Goal: Information Seeking & Learning: Find specific page/section

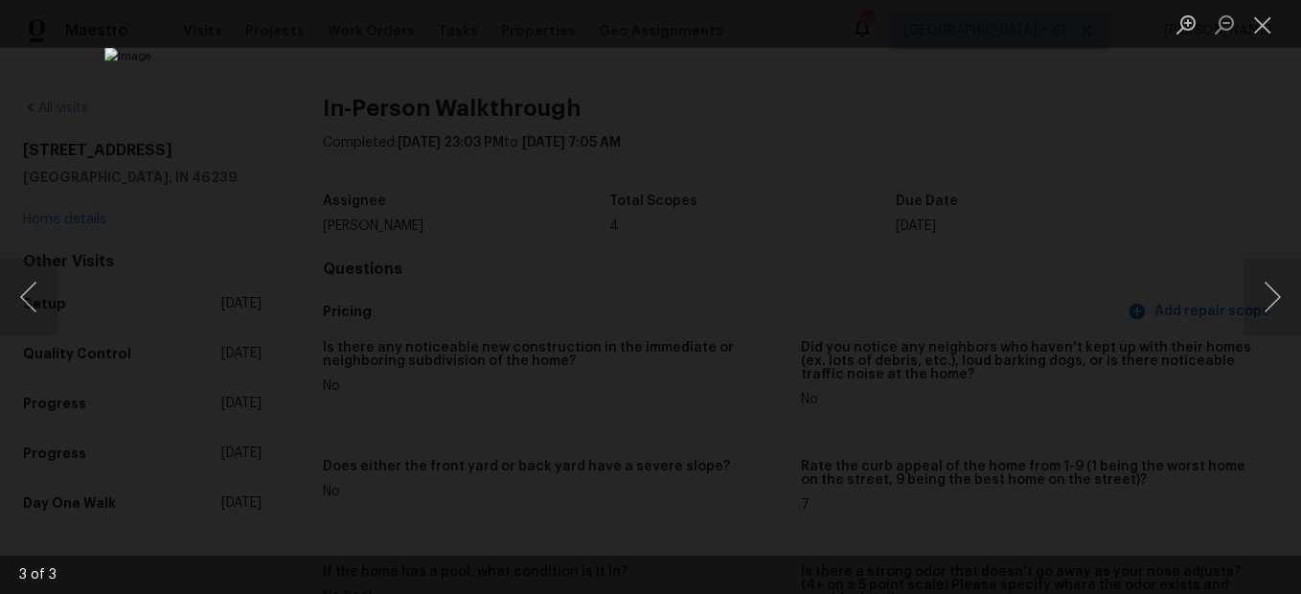
scroll to position [2640, 0]
click at [1259, 23] on button "Close lightbox" at bounding box center [1262, 25] width 38 height 34
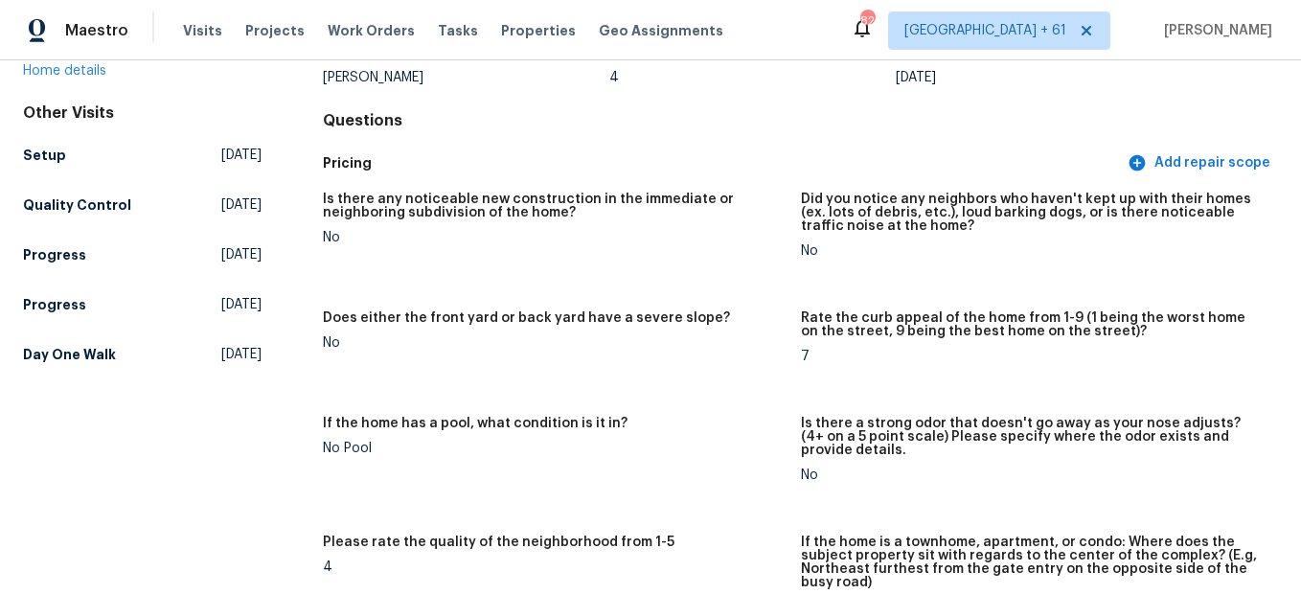
scroll to position [0, 0]
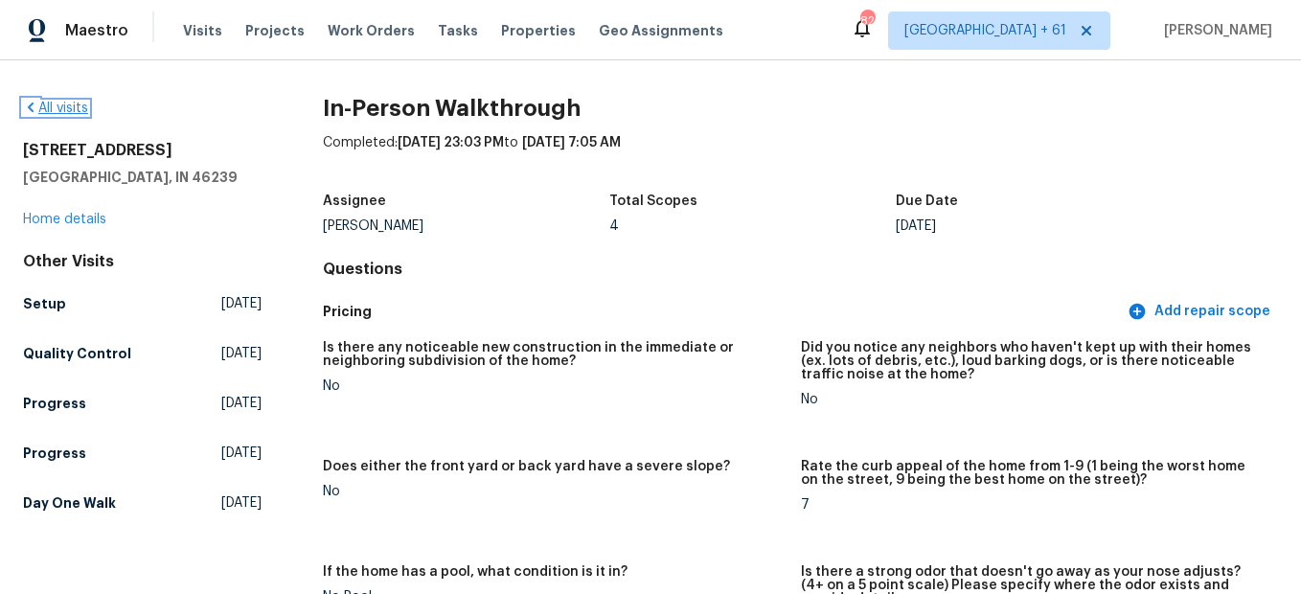
click at [77, 107] on link "All visits" at bounding box center [55, 108] width 65 height 13
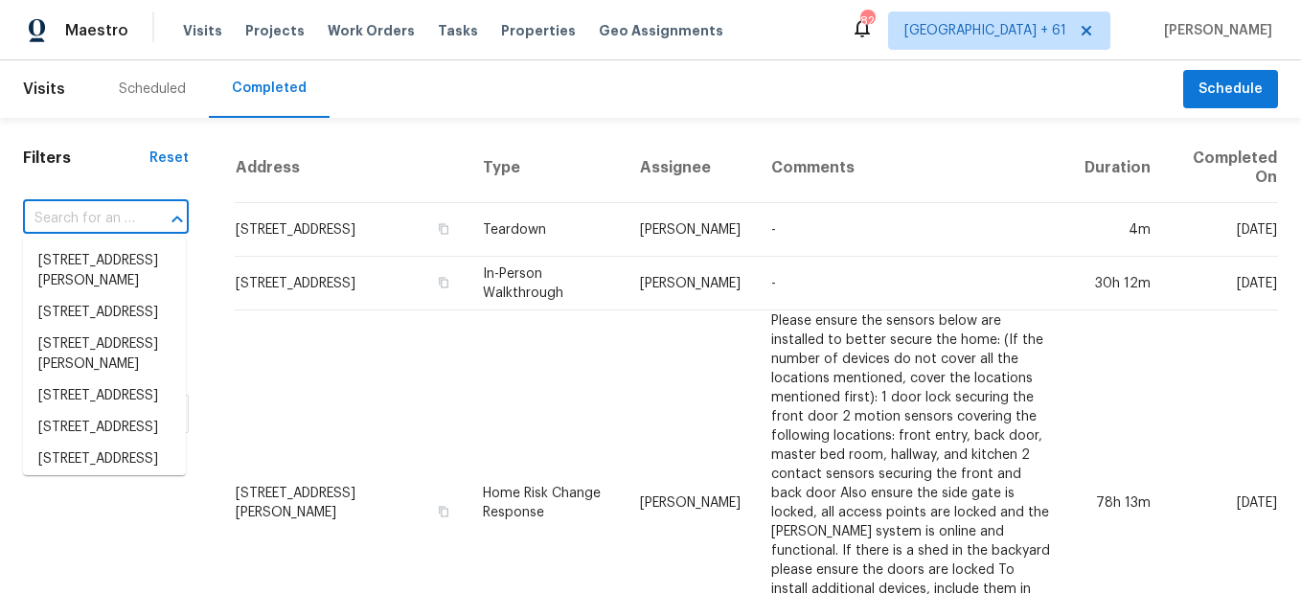
click at [104, 216] on input "text" at bounding box center [79, 219] width 112 height 30
paste input "[STREET_ADDRESS][PERSON_NAME]"
type input "[STREET_ADDRESS][PERSON_NAME]"
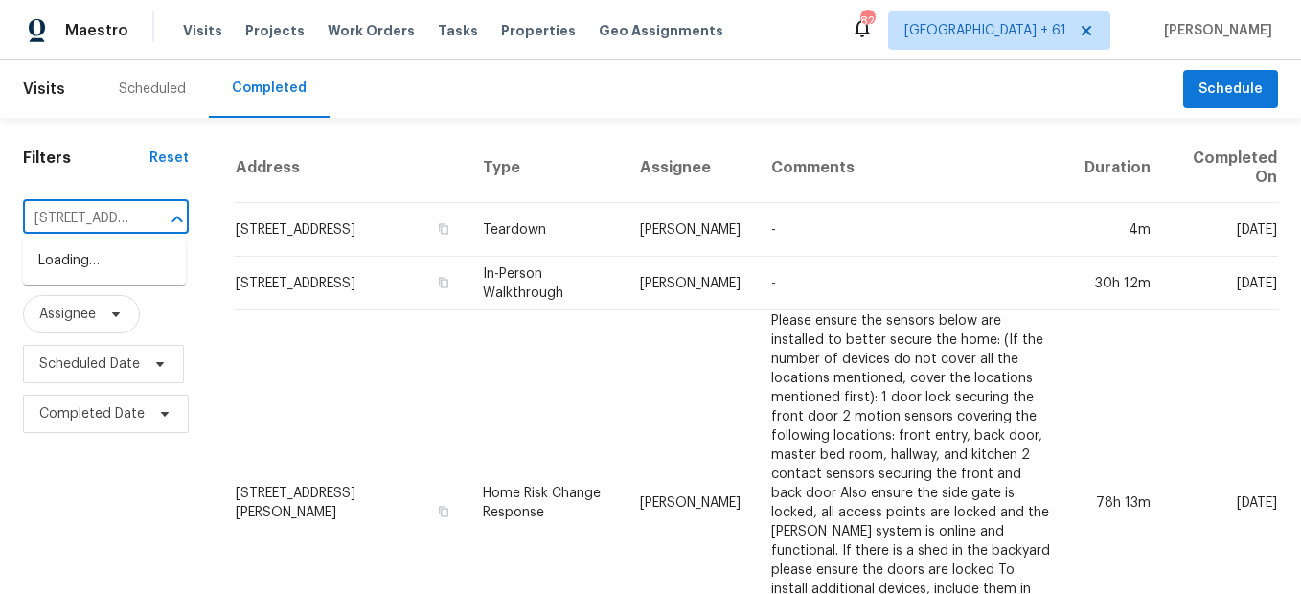
scroll to position [0, 163]
click at [119, 272] on li "[STREET_ADDRESS][PERSON_NAME]" at bounding box center [104, 271] width 163 height 52
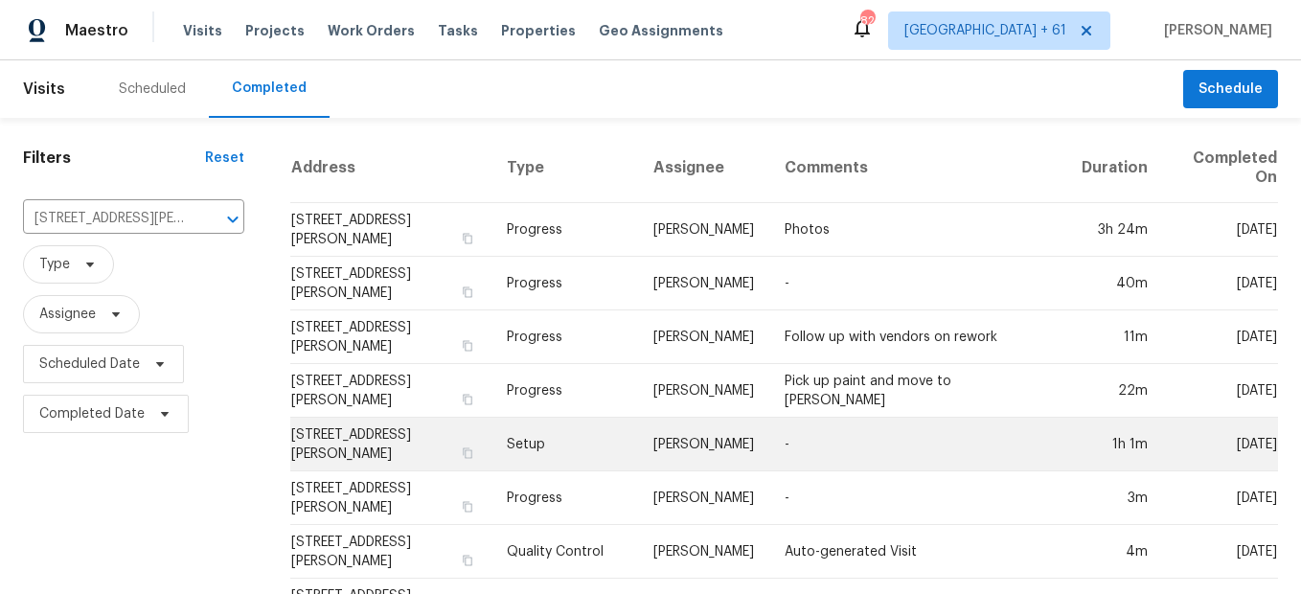
click at [541, 446] on td "Setup" at bounding box center [564, 445] width 147 height 54
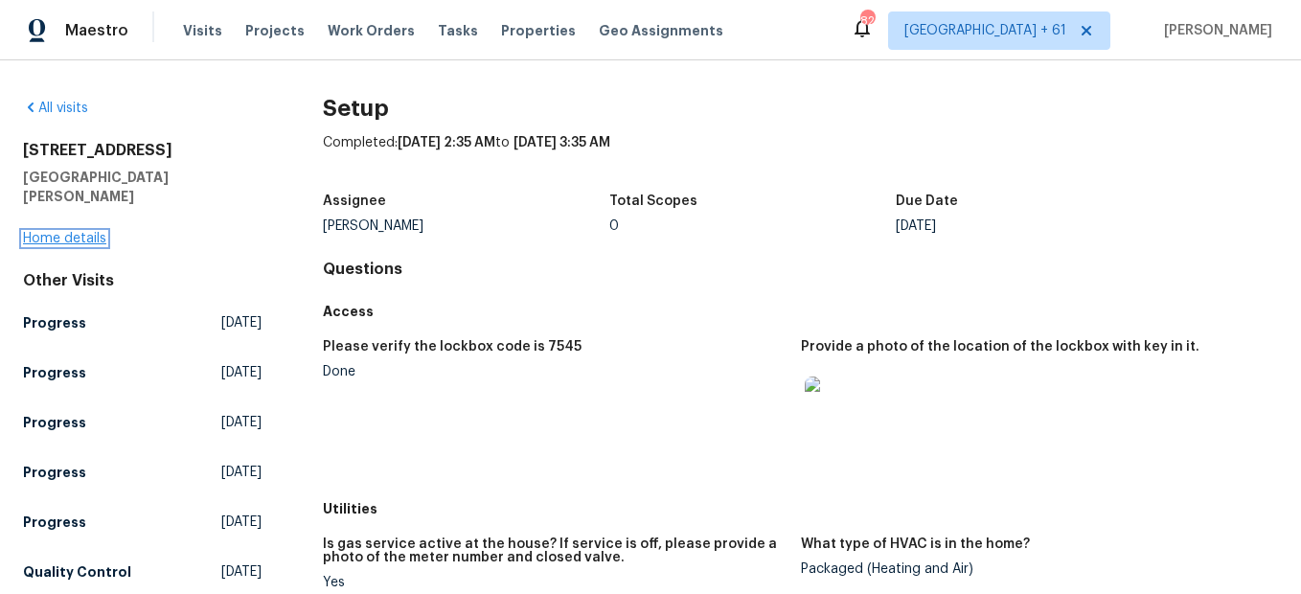
click at [86, 232] on link "Home details" at bounding box center [64, 238] width 83 height 13
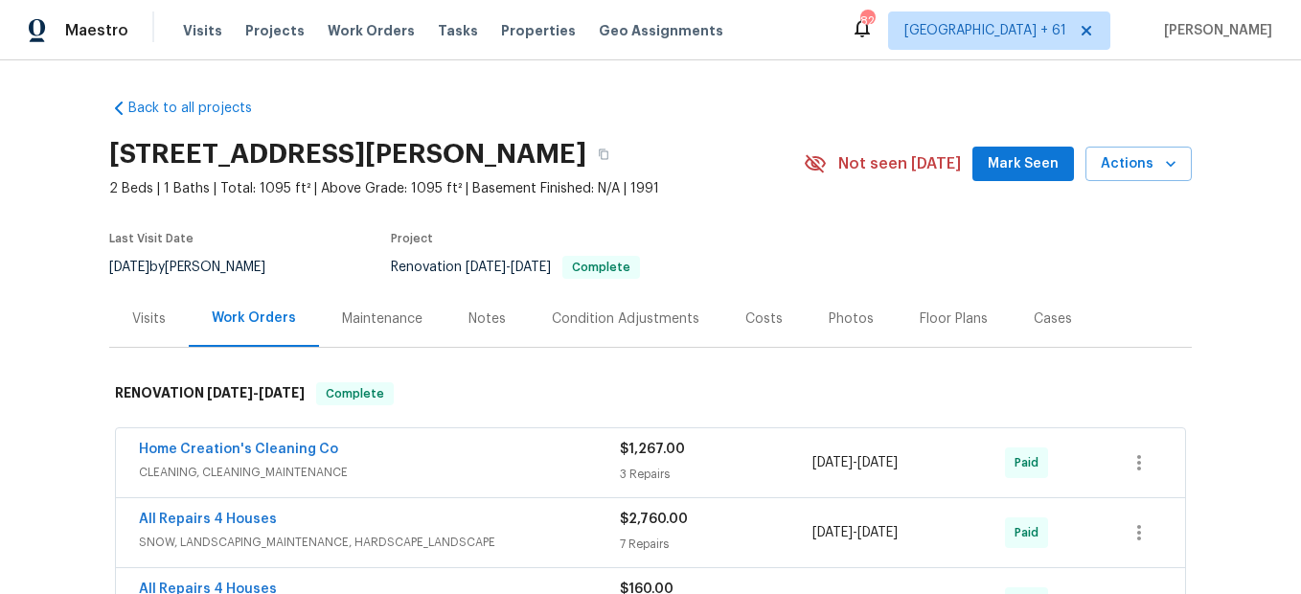
click at [828, 320] on div "Photos" at bounding box center [850, 318] width 45 height 19
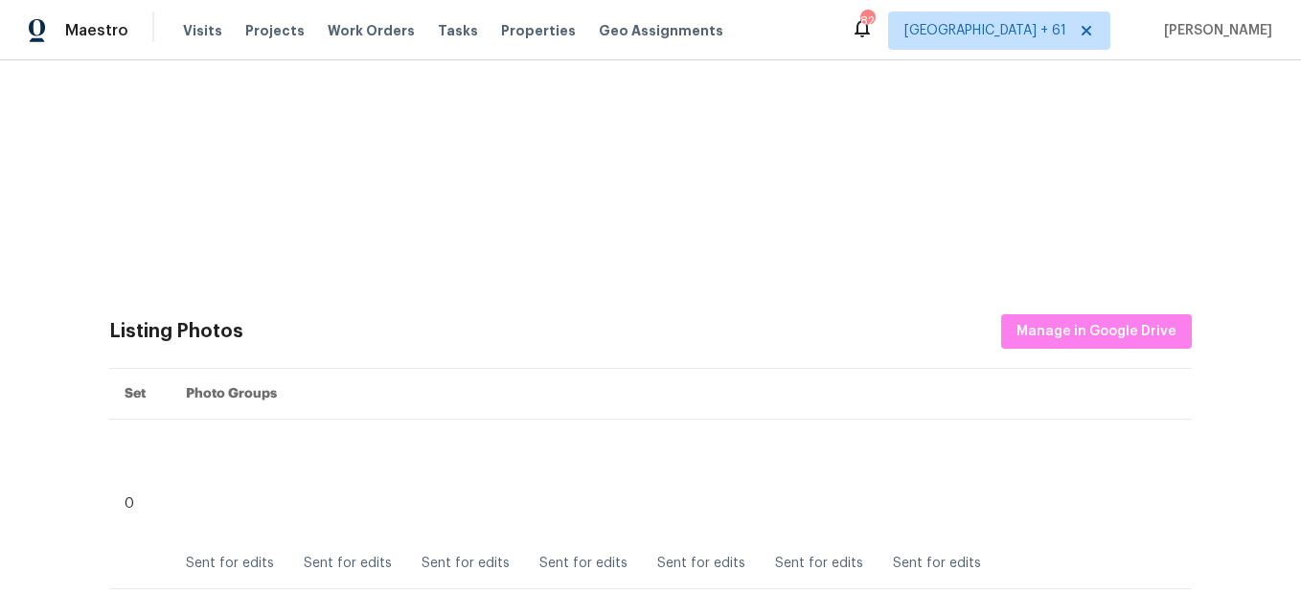
scroll to position [820, 0]
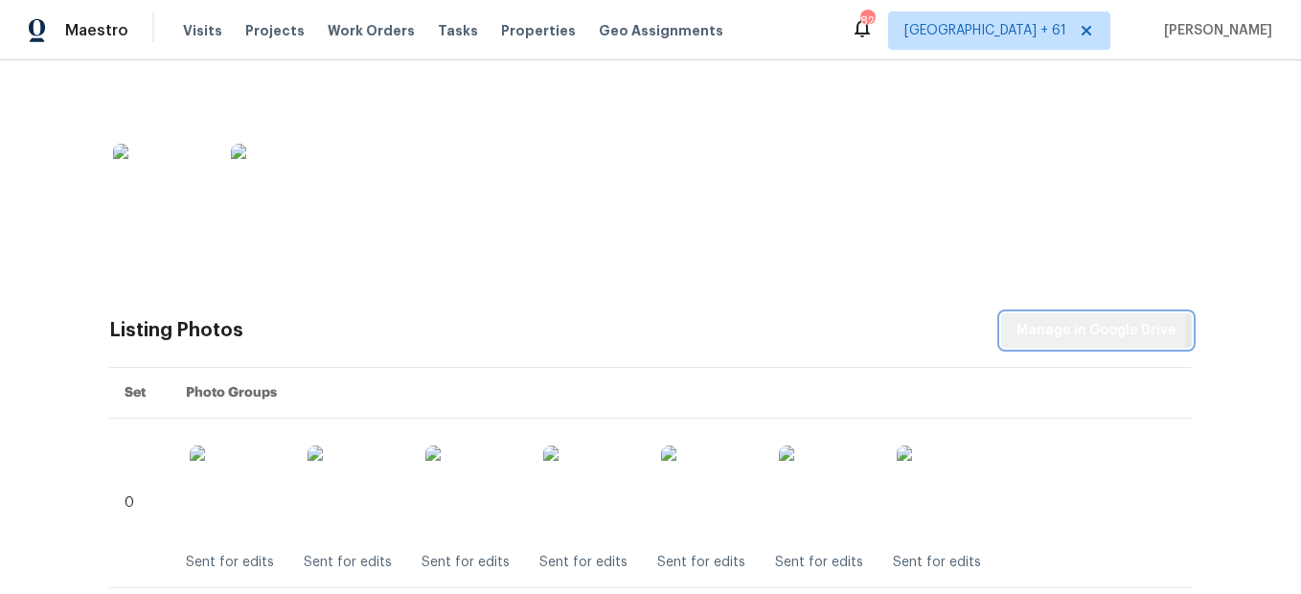
click at [1041, 329] on span "Manage in Google Drive" at bounding box center [1096, 331] width 160 height 24
